Goal: Obtain resource: Download file/media

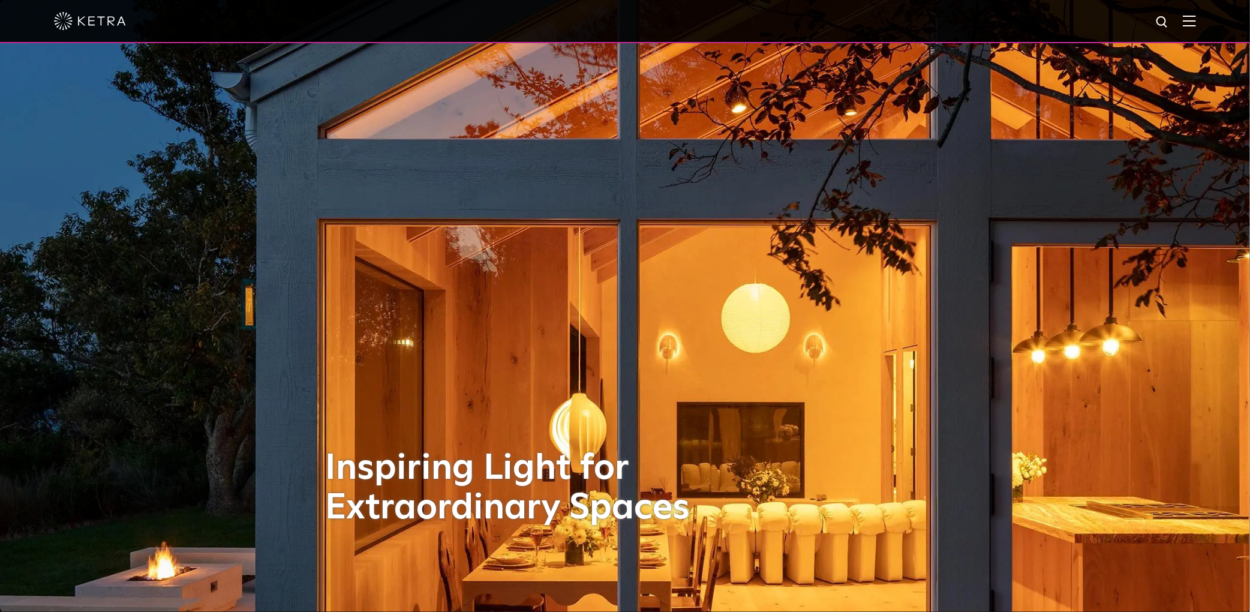
click at [1196, 23] on img at bounding box center [1189, 20] width 13 height 11
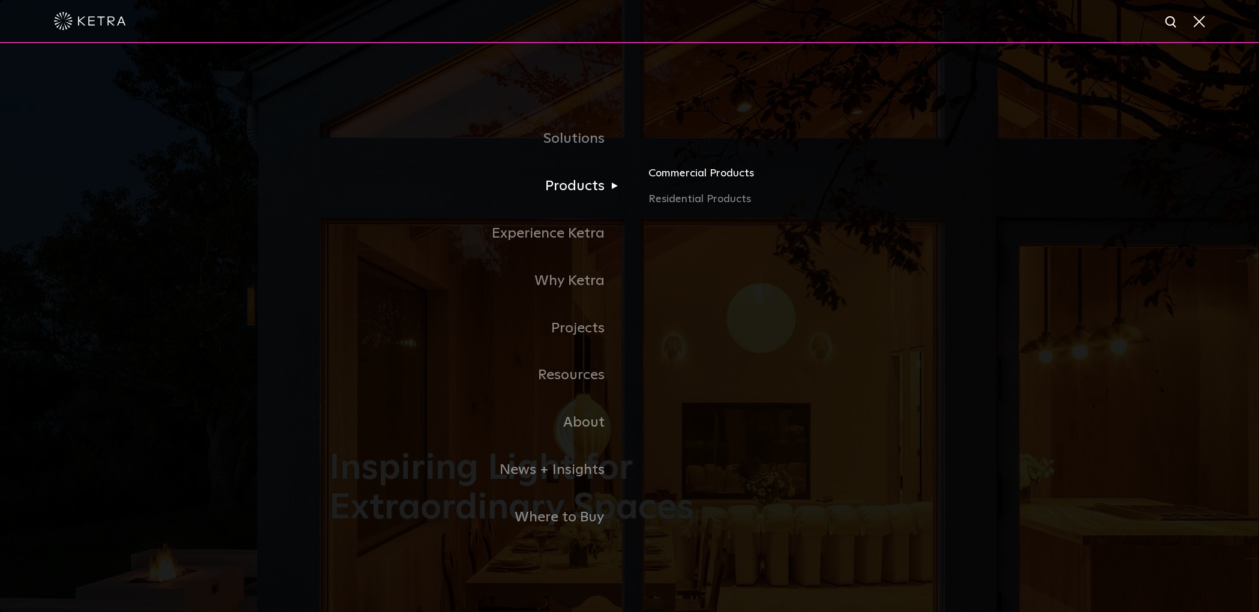
click at [688, 173] on link "Commercial Products" at bounding box center [789, 177] width 281 height 26
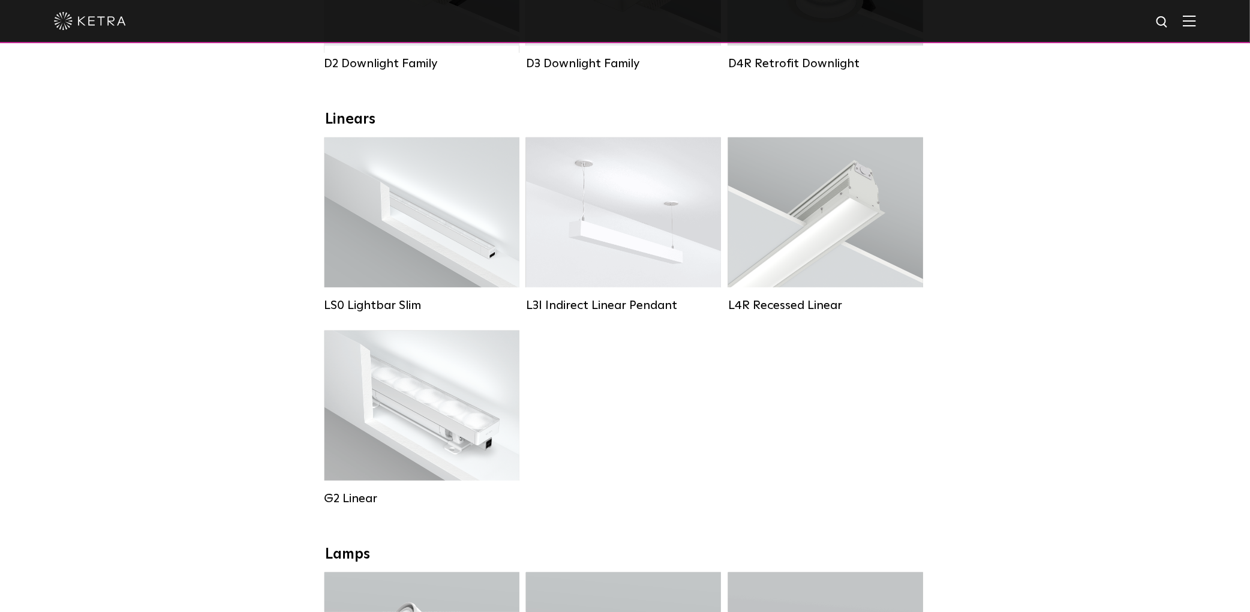
scroll to position [400, 0]
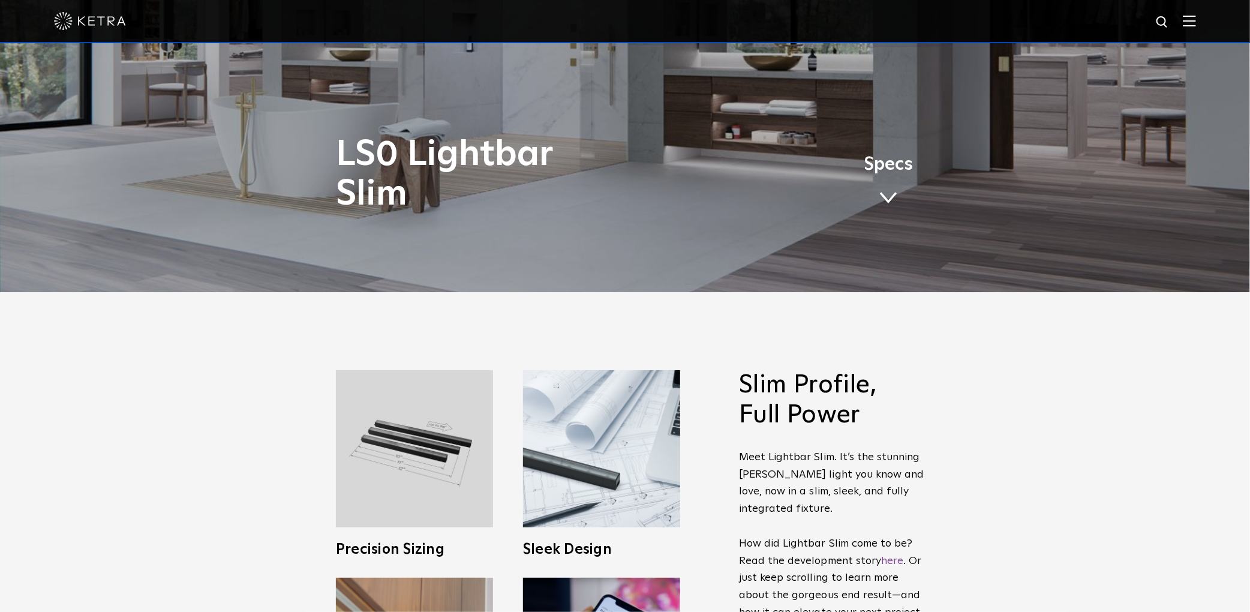
click at [882, 205] on span at bounding box center [889, 197] width 18 height 13
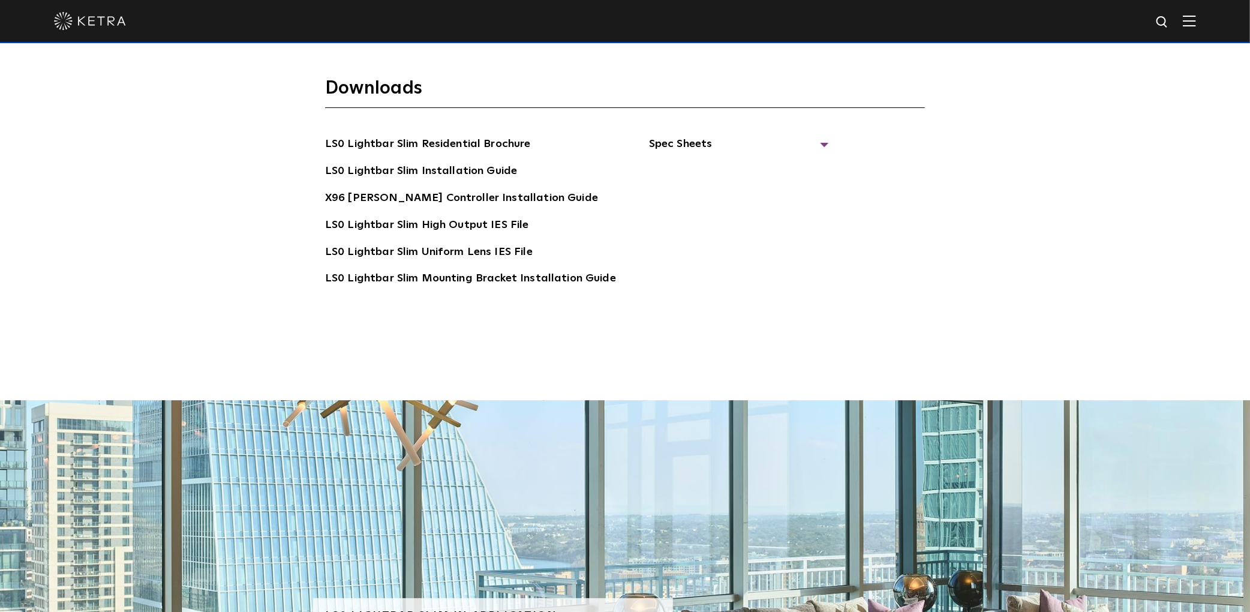
scroll to position [2664, 0]
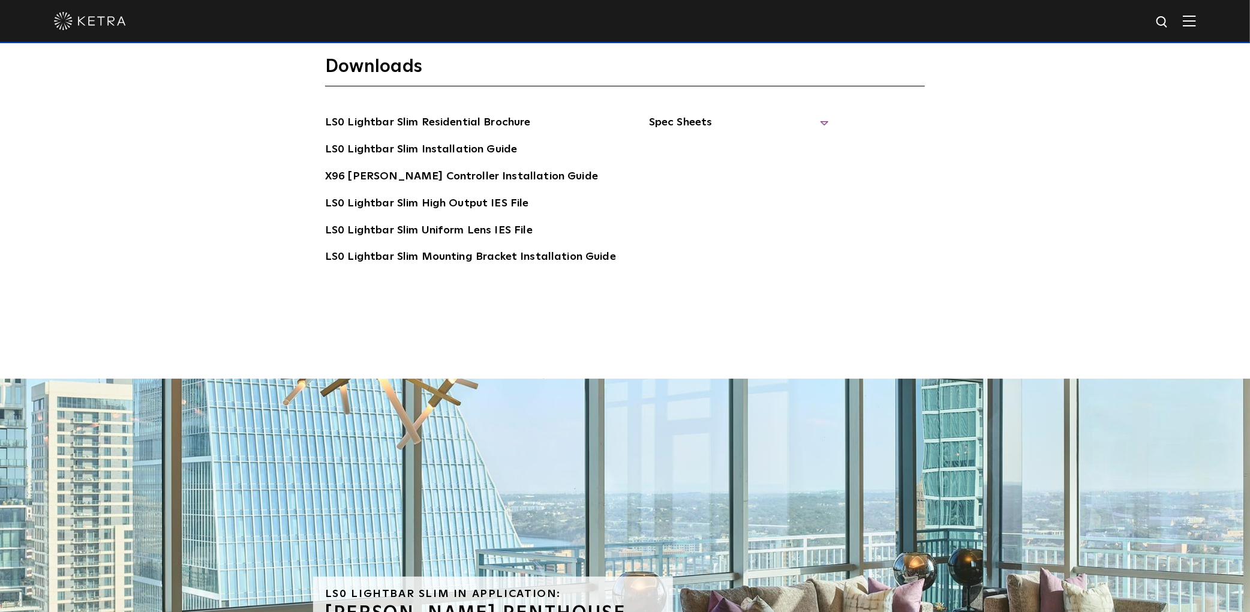
click at [728, 114] on span "Spec Sheets" at bounding box center [739, 127] width 180 height 26
click at [735, 140] on link "LS0 Lightbar Slim Spec Sheet" at bounding box center [741, 149] width 154 height 19
click at [1190, 22] on div at bounding box center [625, 21] width 1142 height 42
click at [1195, 22] on img at bounding box center [1189, 20] width 13 height 11
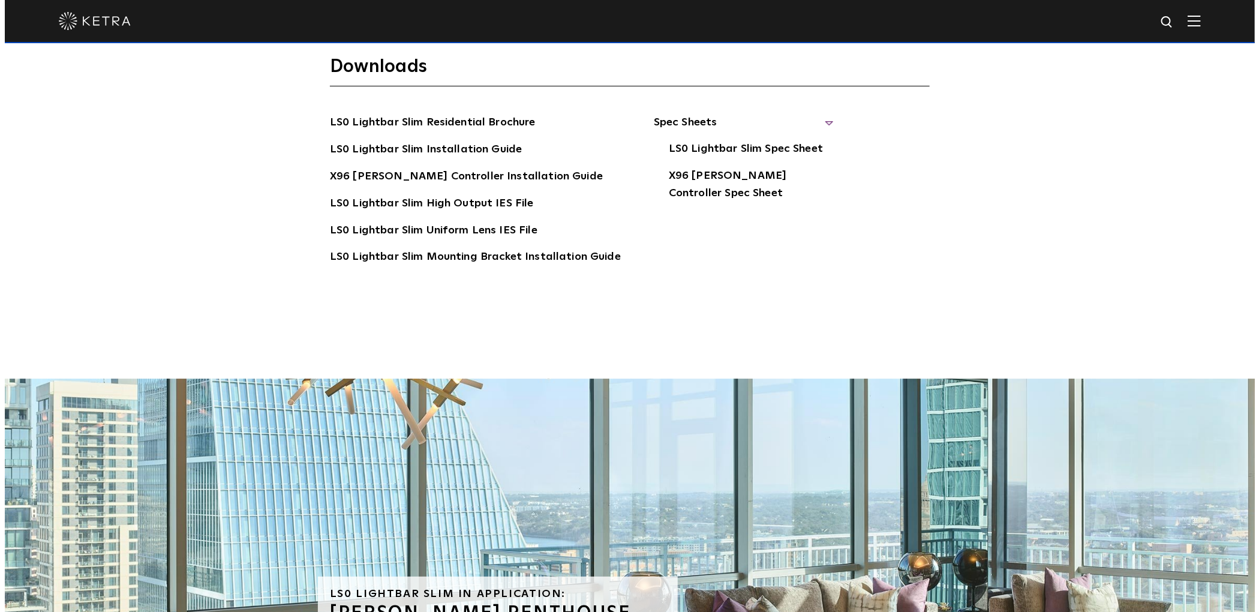
scroll to position [2666, 0]
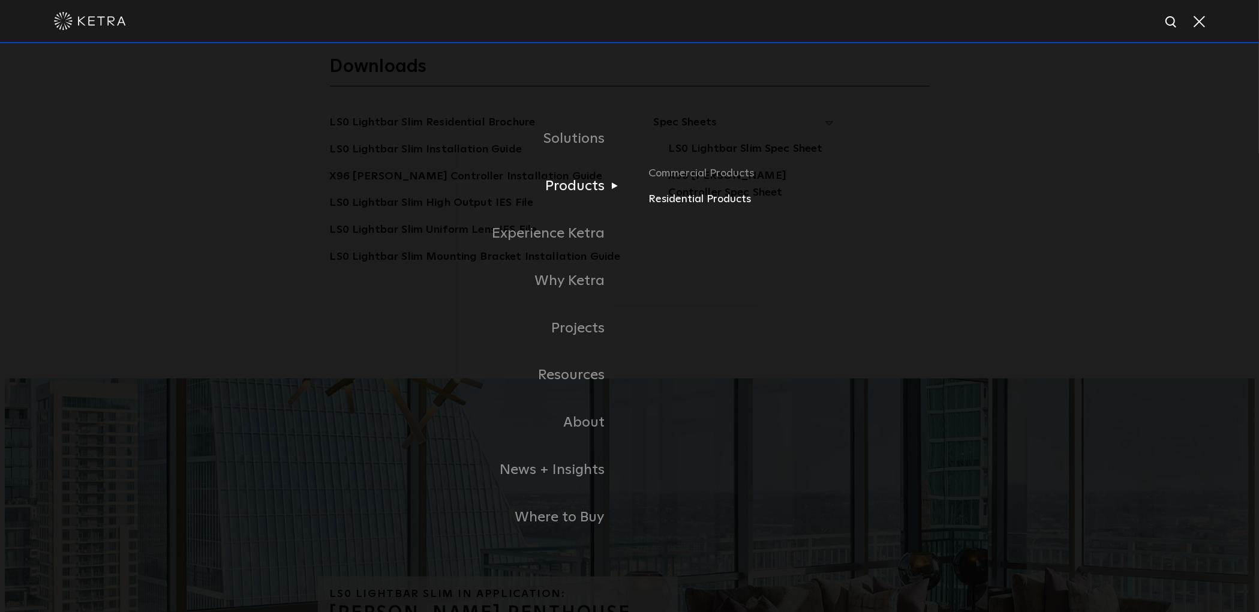
click at [690, 197] on link "Residential Products" at bounding box center [789, 199] width 281 height 17
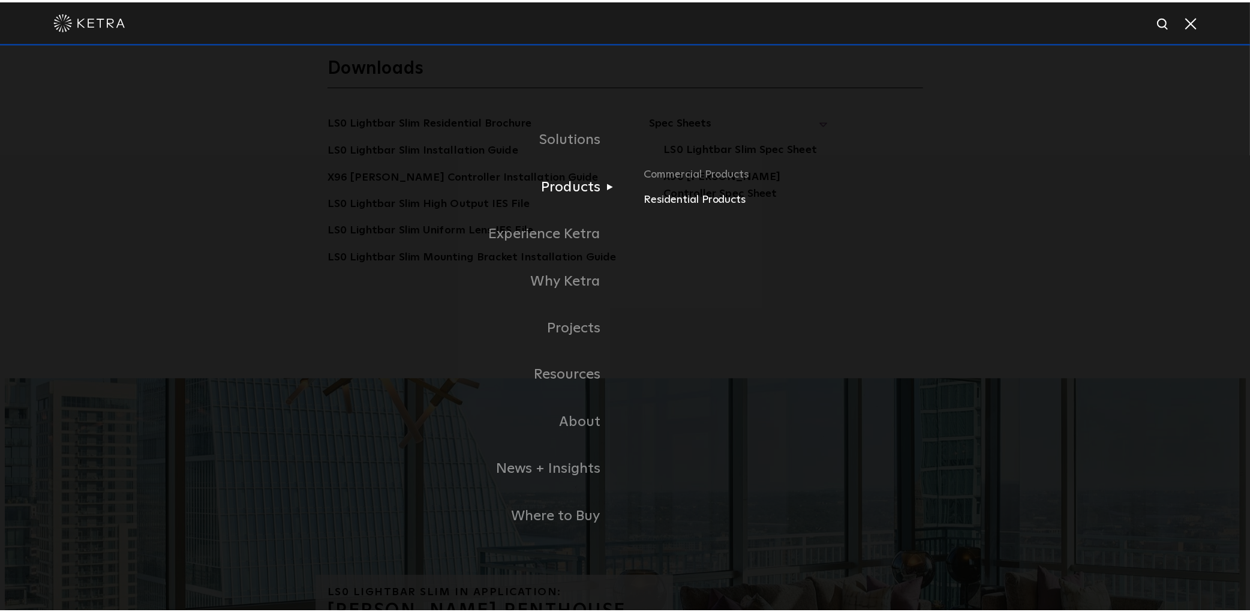
scroll to position [2664, 0]
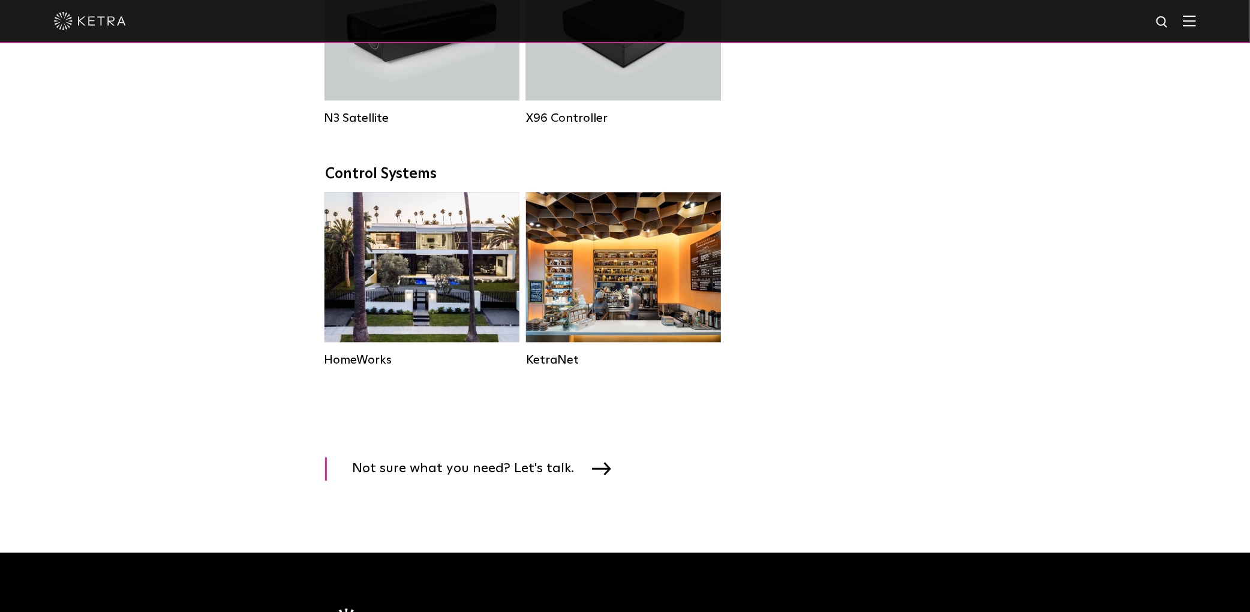
scroll to position [1360, 0]
